Goal: Find specific page/section: Find specific page/section

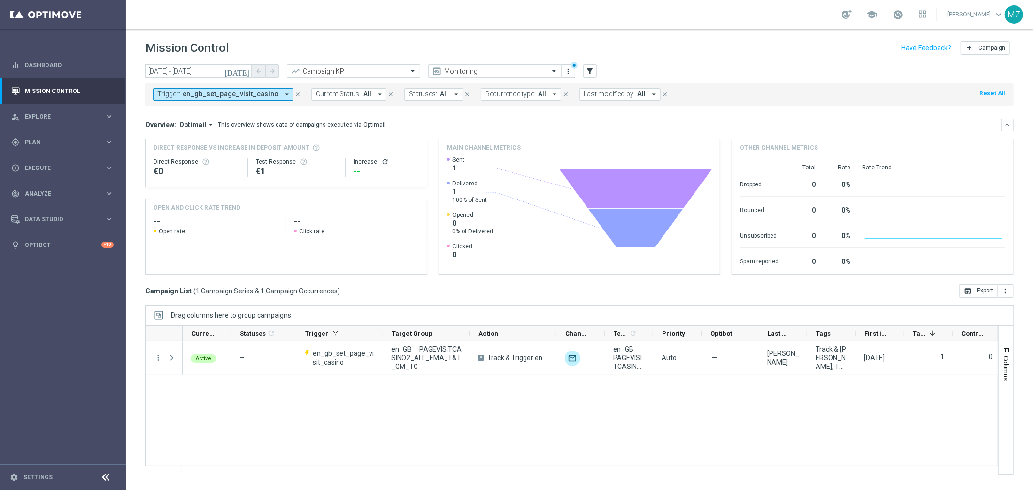
click at [262, 96] on span "en_gb_set_page_visit_casino" at bounding box center [231, 94] width 96 height 8
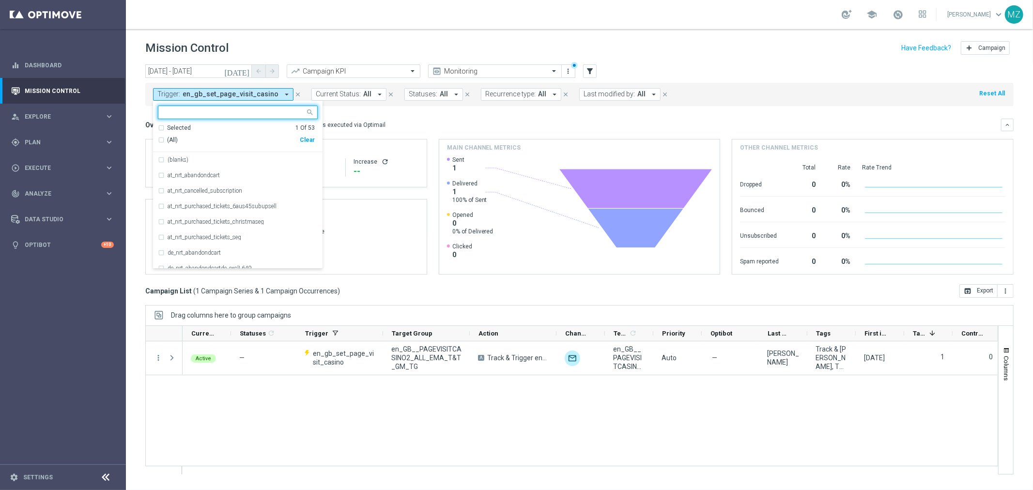
click at [244, 70] on icon "[DATE]" at bounding box center [237, 71] width 26 height 9
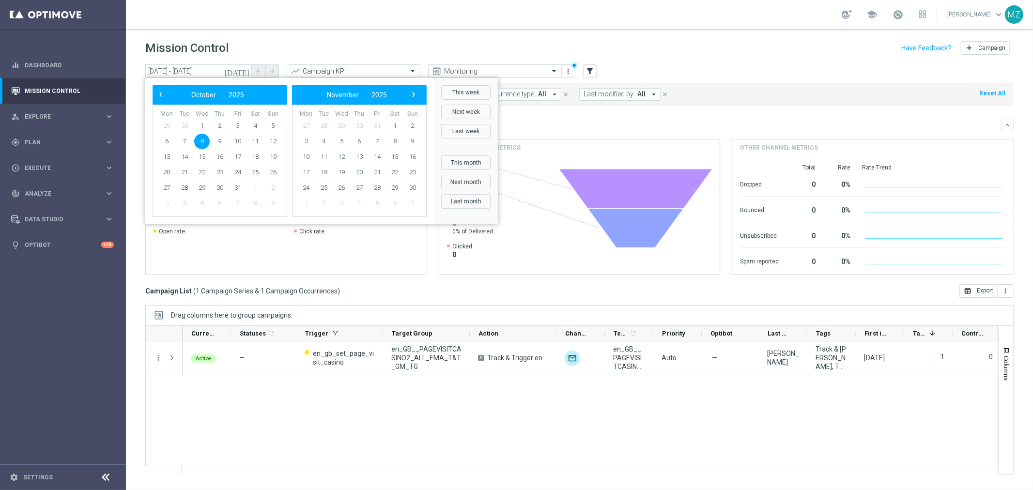
click at [203, 146] on span "8" at bounding box center [201, 141] width 15 height 15
click at [220, 144] on span "9" at bounding box center [219, 141] width 15 height 15
type input "[DATE] - [DATE]"
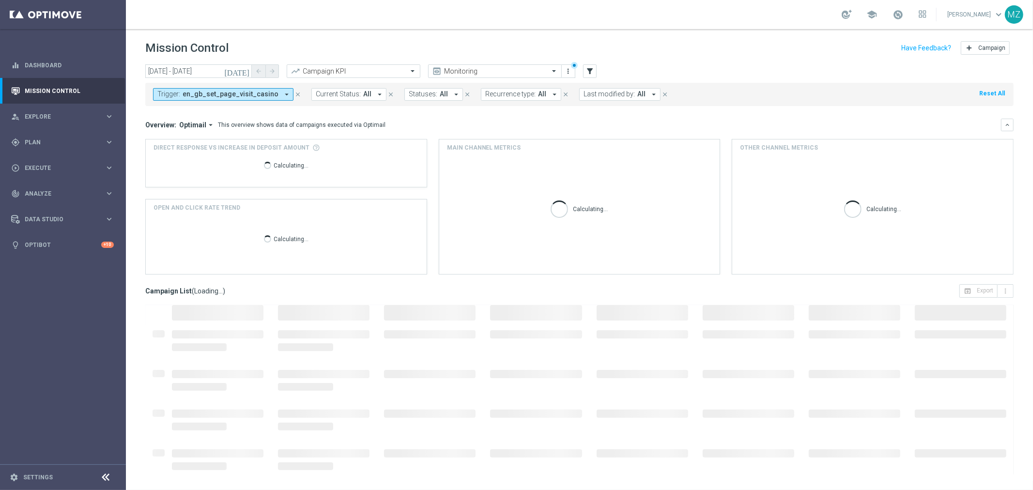
click at [270, 95] on button "Trigger: en_gb_set_page_visit_casino arrow_drop_down" at bounding box center [223, 94] width 140 height 13
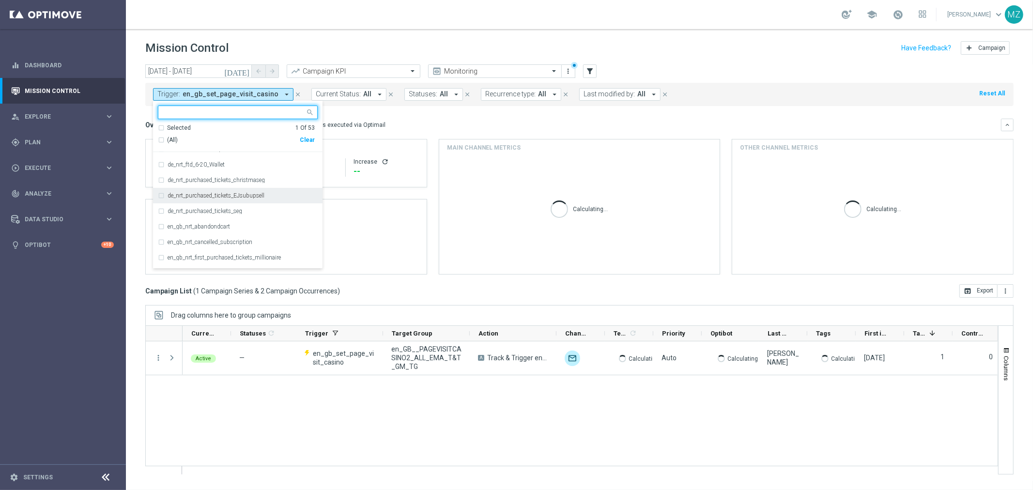
scroll to position [215, 0]
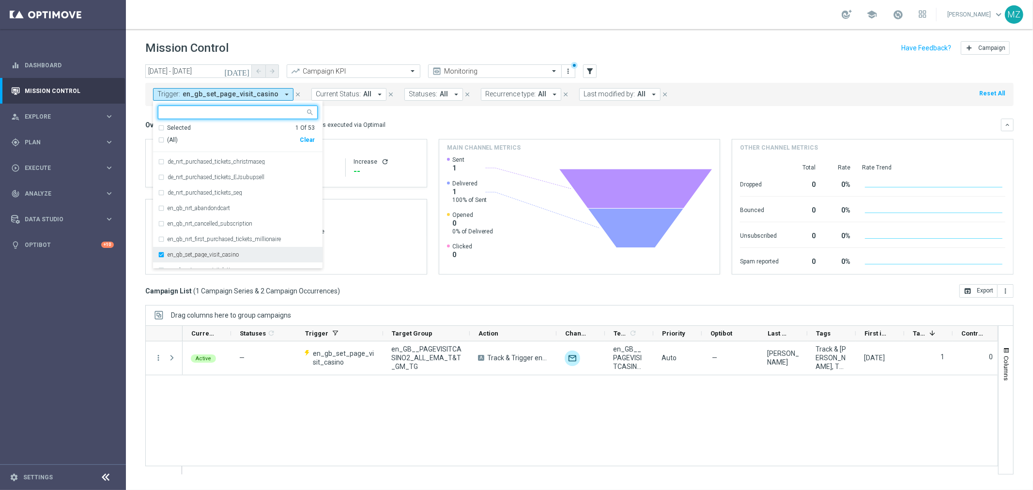
click at [161, 252] on div "en_gb_set_page_visit_casino" at bounding box center [238, 254] width 160 height 15
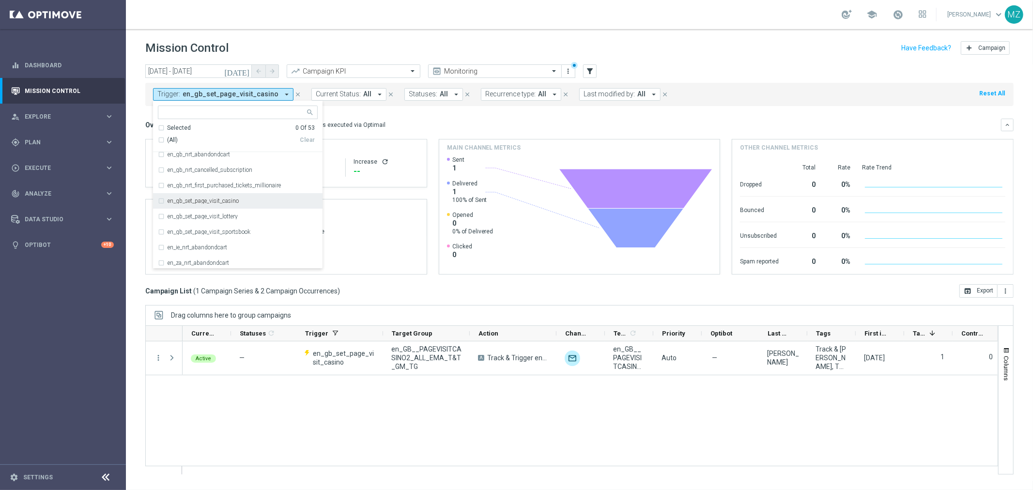
click at [228, 200] on label "en_gb_set_page_visit_casino" at bounding box center [203, 201] width 71 height 6
click at [388, 44] on div "Mission Control add Campaign" at bounding box center [579, 48] width 868 height 19
